Goal: Transaction & Acquisition: Subscribe to service/newsletter

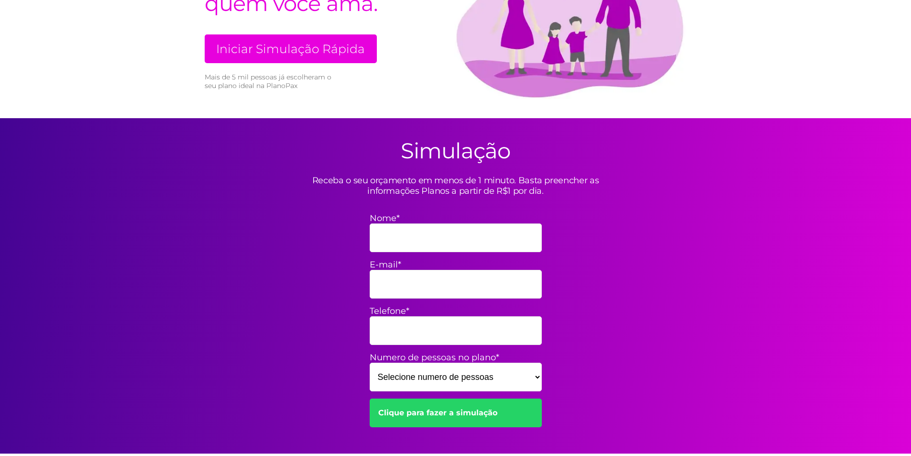
scroll to position [191, 0]
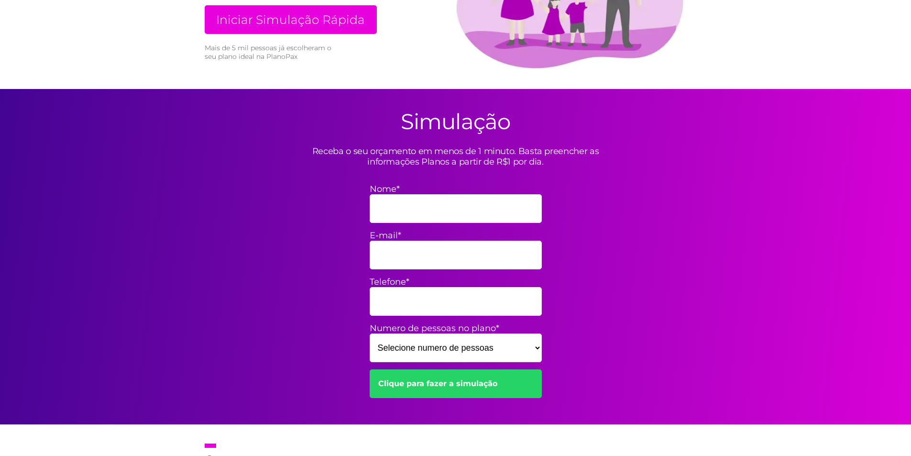
click at [537, 348] on select "Selecione numero de pessoas 1 2 3 4 5 6 7 8 9 10 11 12 13 14 15" at bounding box center [456, 347] width 172 height 29
select select "8"
click at [370, 333] on select "Selecione numero de pessoas 1 2 3 4 5 6 7 8 9 10 11 12 13 14 15" at bounding box center [456, 347] width 172 height 29
click at [378, 301] on input "Telefone*" at bounding box center [456, 301] width 172 height 29
type input "9"
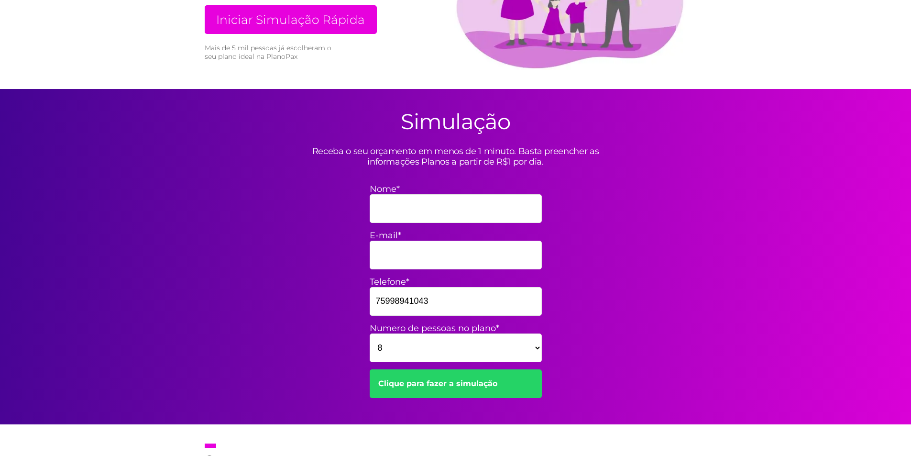
type input "75998941043"
click at [376, 259] on input "E-mail*" at bounding box center [456, 255] width 172 height 29
type input "cleidefigueredo30@gmail.com"
click at [372, 204] on input "Nome*" at bounding box center [456, 208] width 172 height 29
type input "CLEIDE DOS ANJOS FIGUEREDO"
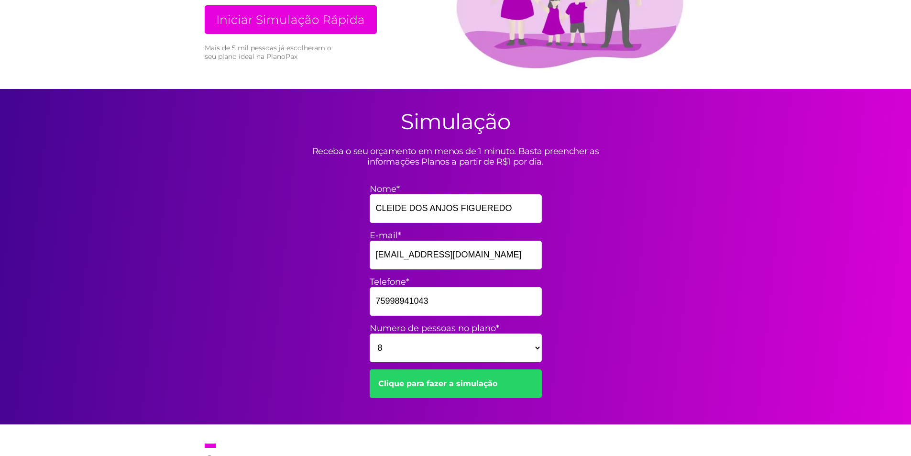
click at [432, 386] on link "Clique para fazer a simulação" at bounding box center [456, 383] width 172 height 29
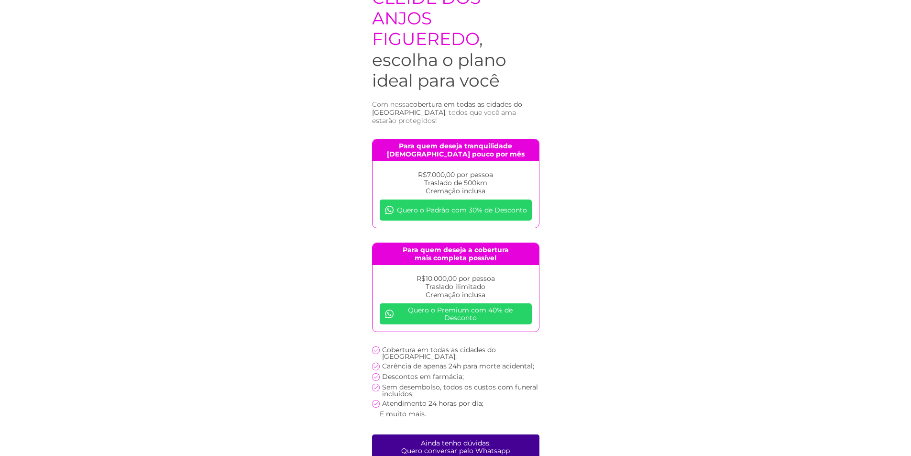
scroll to position [87, 0]
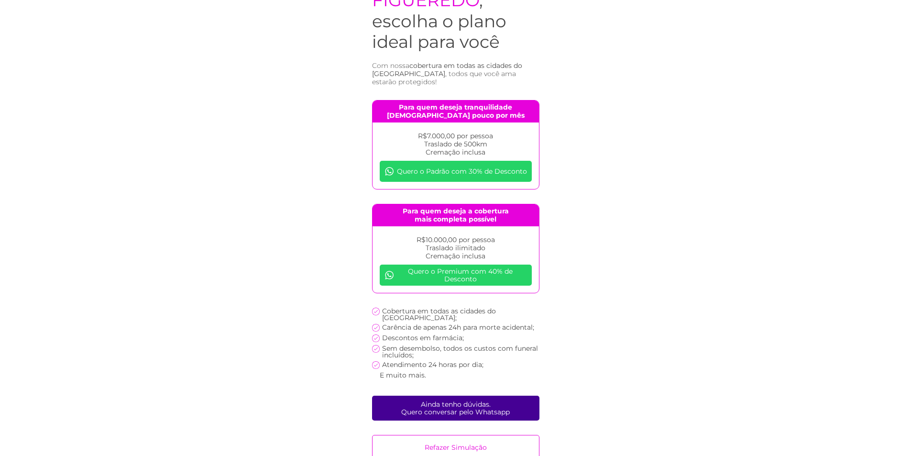
click at [457, 435] on link "Refazer Simulação" at bounding box center [455, 447] width 167 height 25
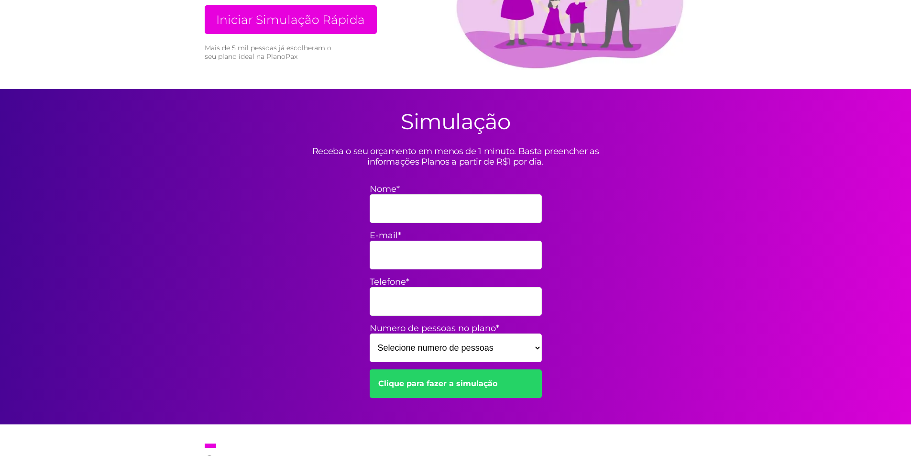
click at [382, 207] on input "Nome*" at bounding box center [456, 208] width 172 height 29
type input "CLEIDE DOS ANJOS FIGUEREDO"
click at [387, 254] on input "E-mail*" at bounding box center [456, 255] width 172 height 29
type input "[EMAIL_ADDRESS][DOMAIN_NAME]"
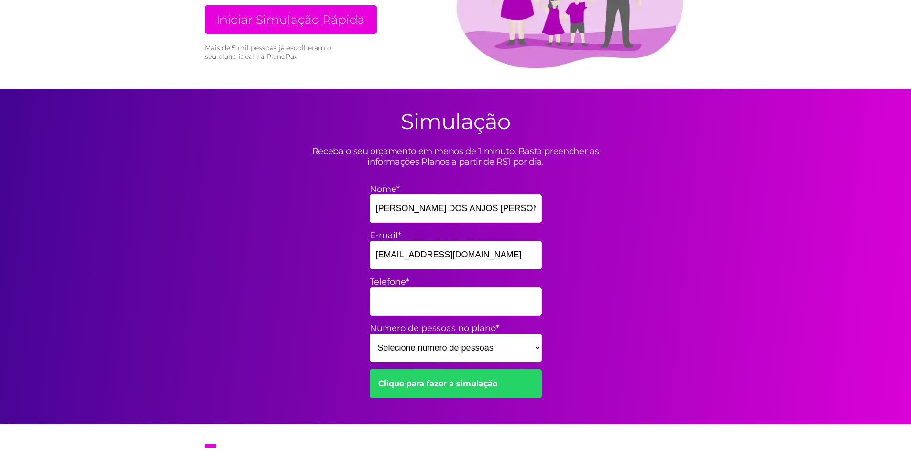
click at [385, 301] on input "Telefone*" at bounding box center [456, 301] width 172 height 29
type input "75998941043"
click at [380, 355] on select "Selecione numero de pessoas 1 2 3 4 5 6 7 8 9 10 11 12 13 14 15" at bounding box center [456, 347] width 172 height 29
select select "8"
click at [370, 333] on select "Selecione numero de pessoas 1 2 3 4 5 6 7 8 9 10 11 12 13 14 15" at bounding box center [456, 347] width 172 height 29
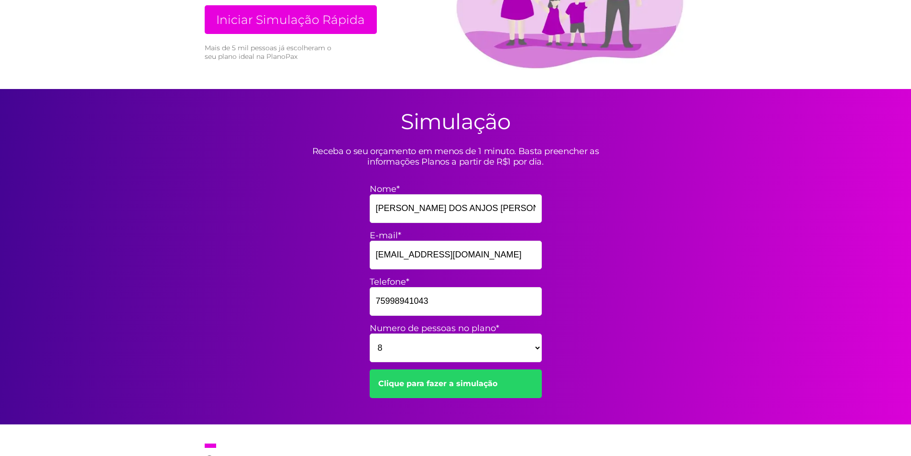
click at [431, 387] on link "Clique para fazer a simulação" at bounding box center [456, 383] width 172 height 29
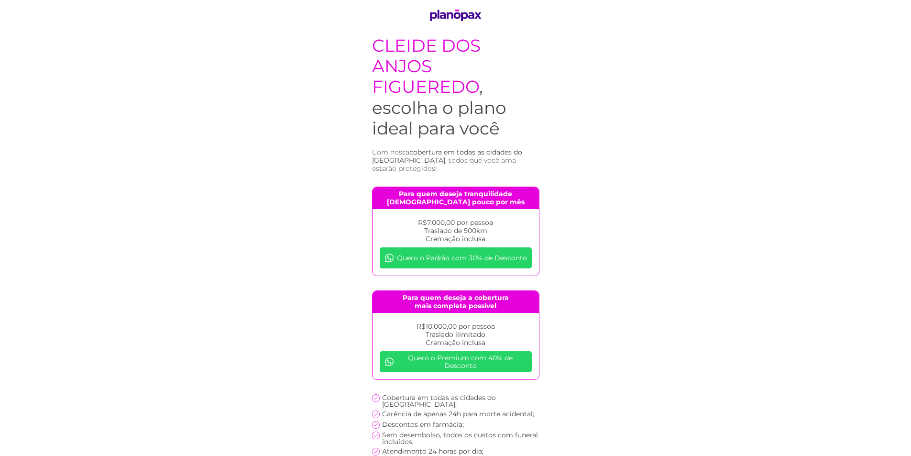
click at [482, 252] on link "Quero o Padrão com 30% de Desconto" at bounding box center [456, 257] width 152 height 21
